Goal: Understand process/instructions

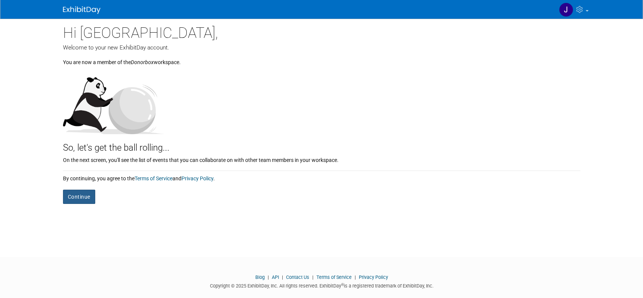
click at [75, 192] on button "Continue" at bounding box center [79, 197] width 32 height 14
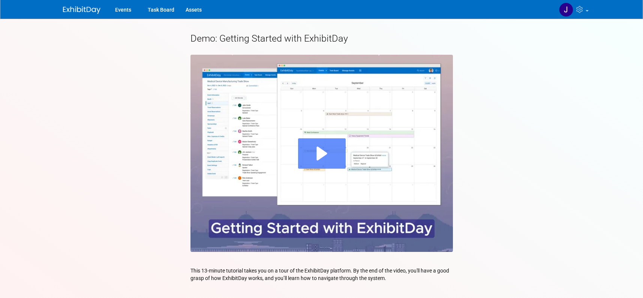
click at [333, 156] on div "Play" at bounding box center [322, 153] width 48 height 30
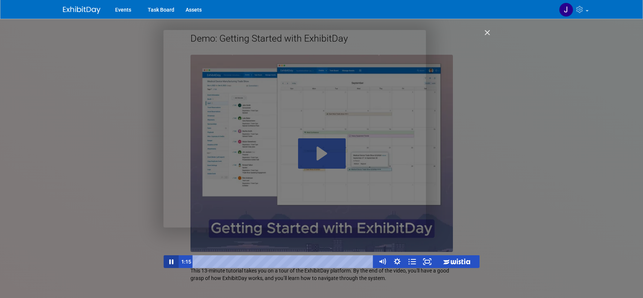
click at [172, 260] on icon "Pause" at bounding box center [171, 261] width 15 height 13
